Goal: Information Seeking & Learning: Learn about a topic

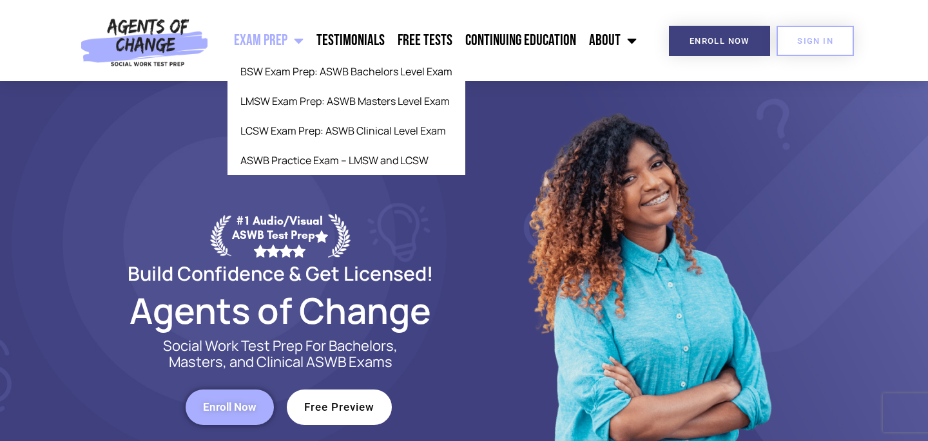
click at [303, 46] on span "Menu" at bounding box center [295, 40] width 16 height 28
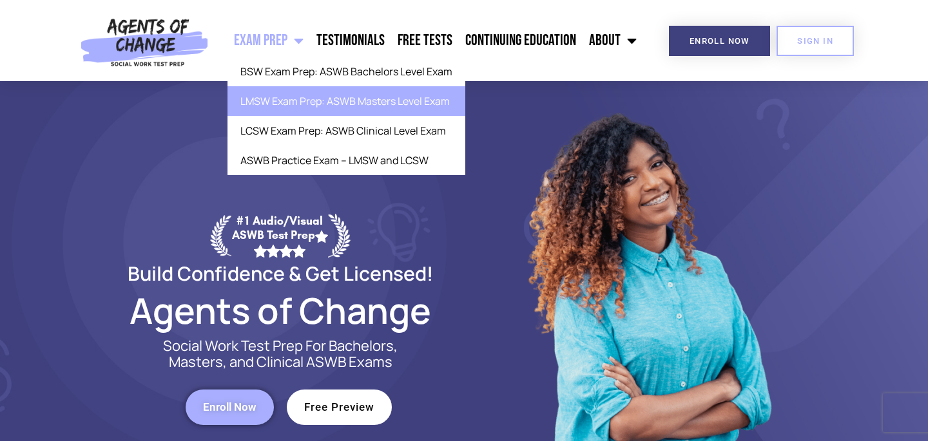
click at [307, 102] on link "LMSW Exam Prep: ASWB Masters Level Exam" at bounding box center [346, 101] width 238 height 30
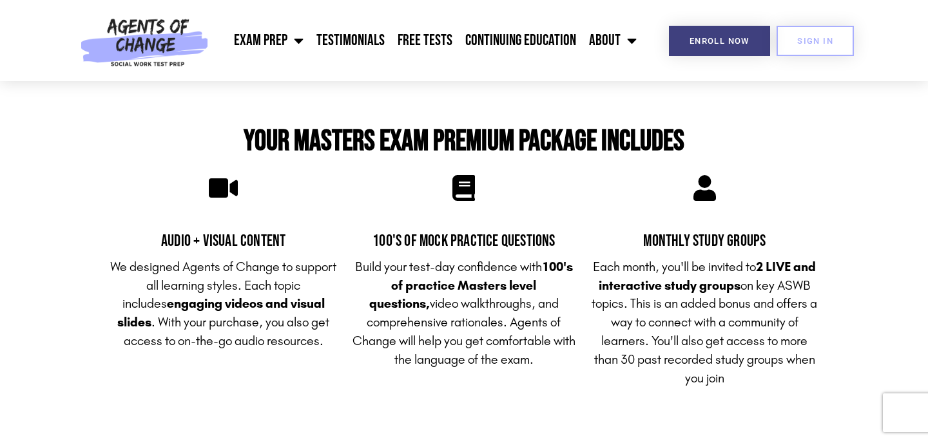
scroll to position [2863, 0]
